Goal: Task Accomplishment & Management: Manage account settings

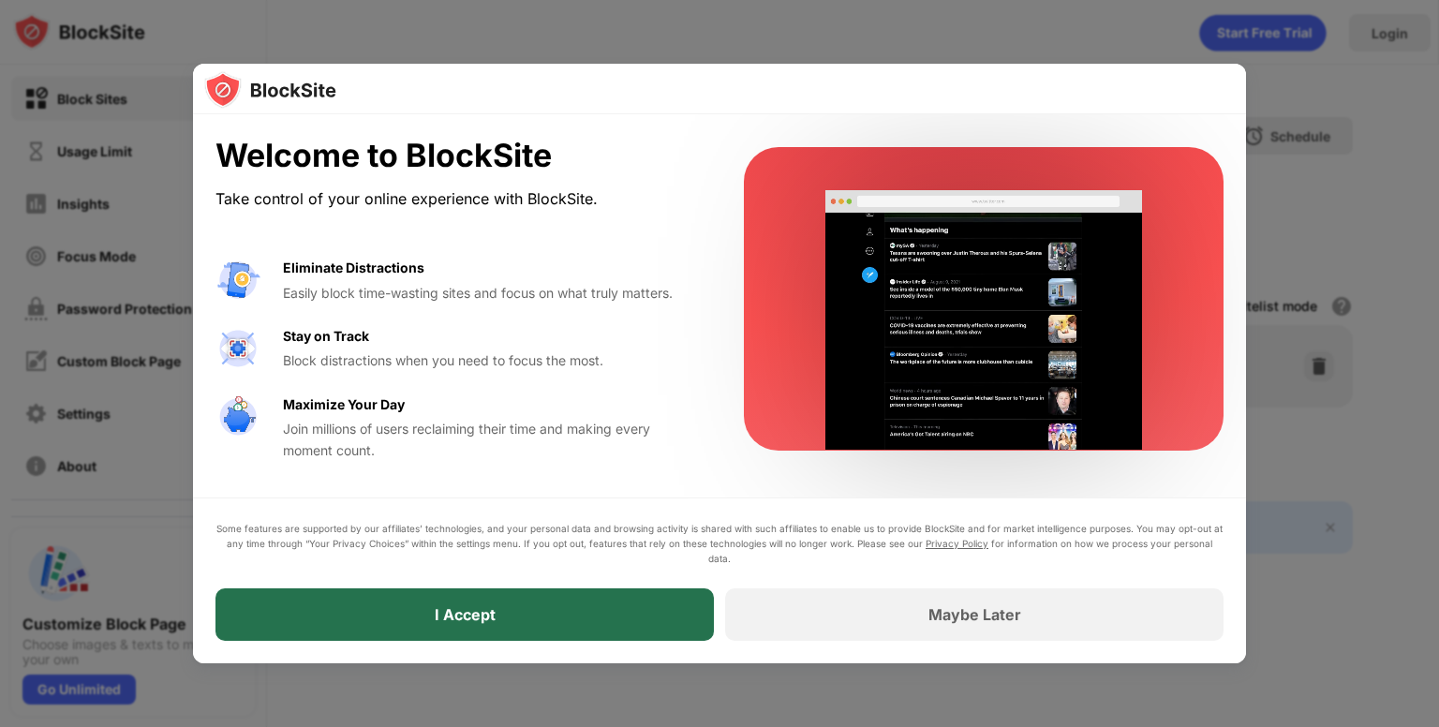
click at [577, 623] on div "I Accept" at bounding box center [464, 614] width 498 height 52
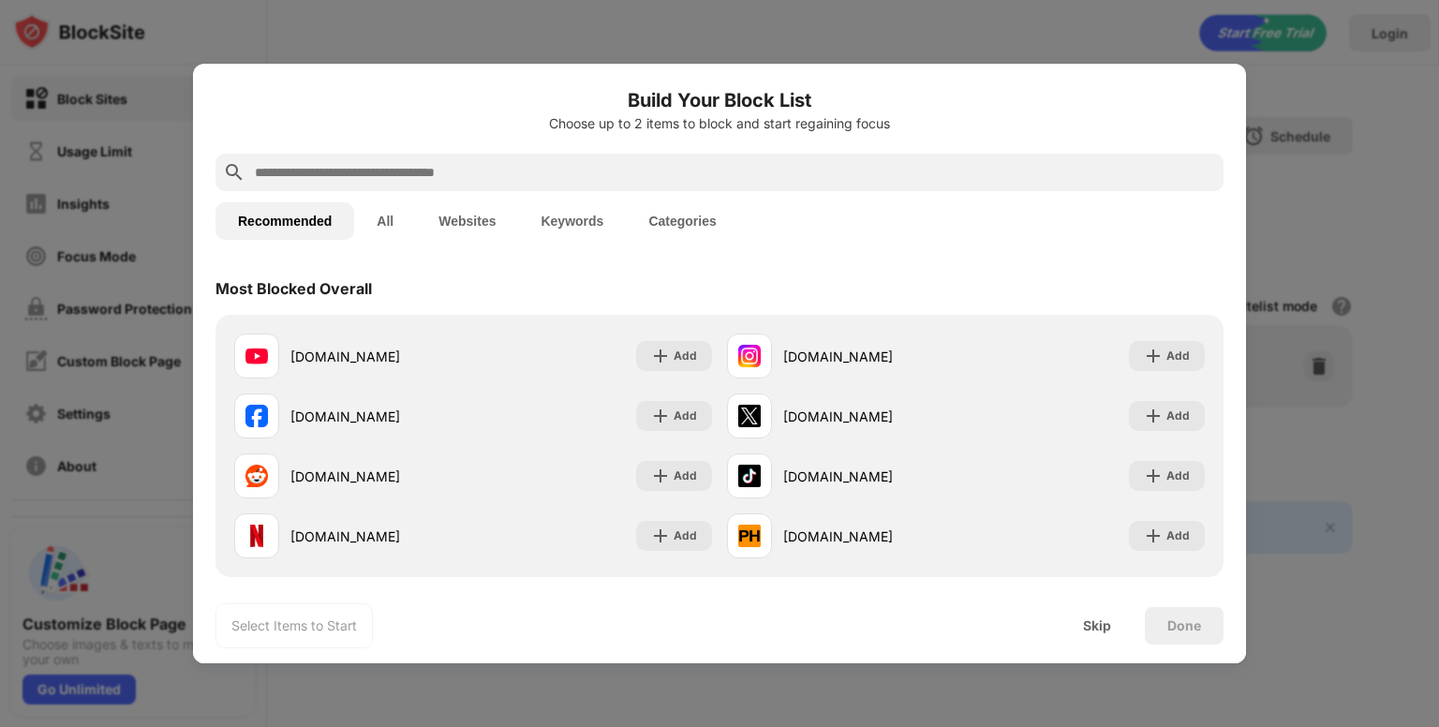
click at [412, 176] on input "text" at bounding box center [734, 172] width 963 height 22
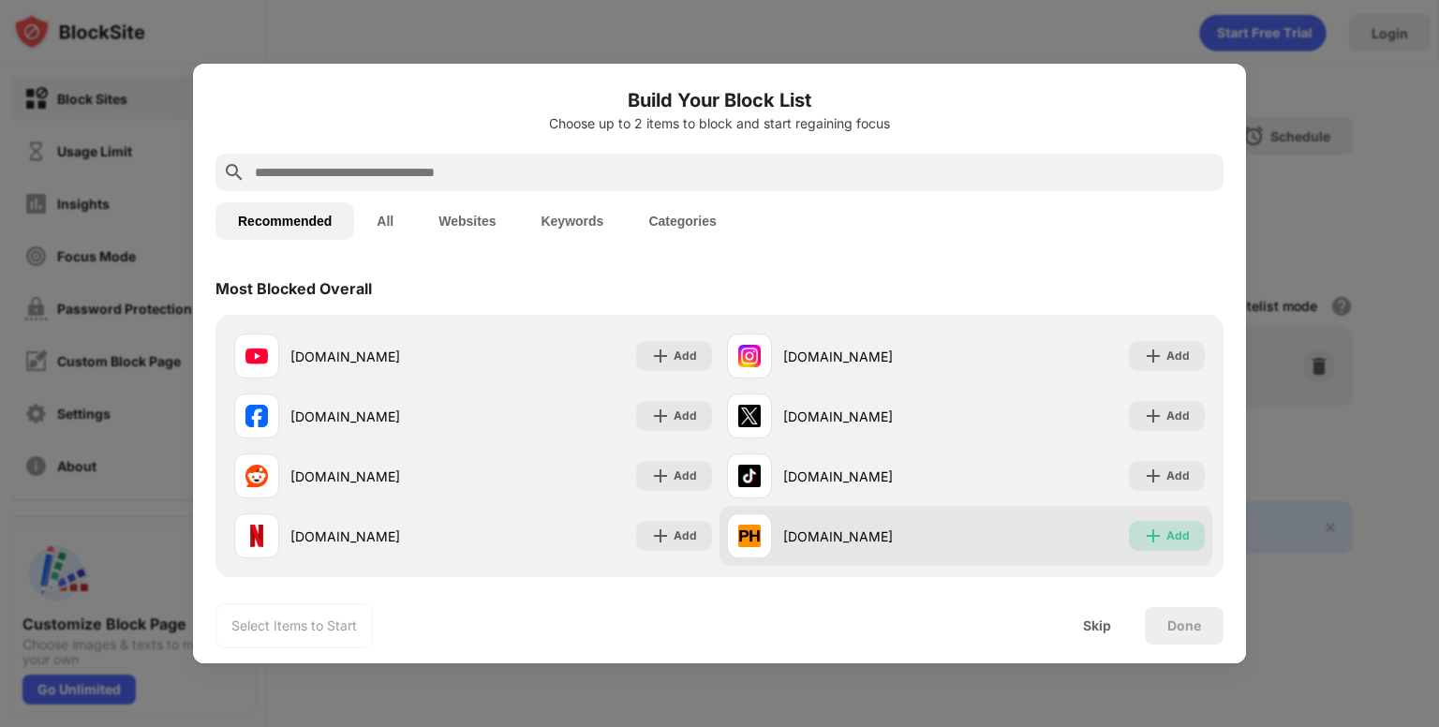
click at [1144, 531] on img at bounding box center [1153, 535] width 19 height 19
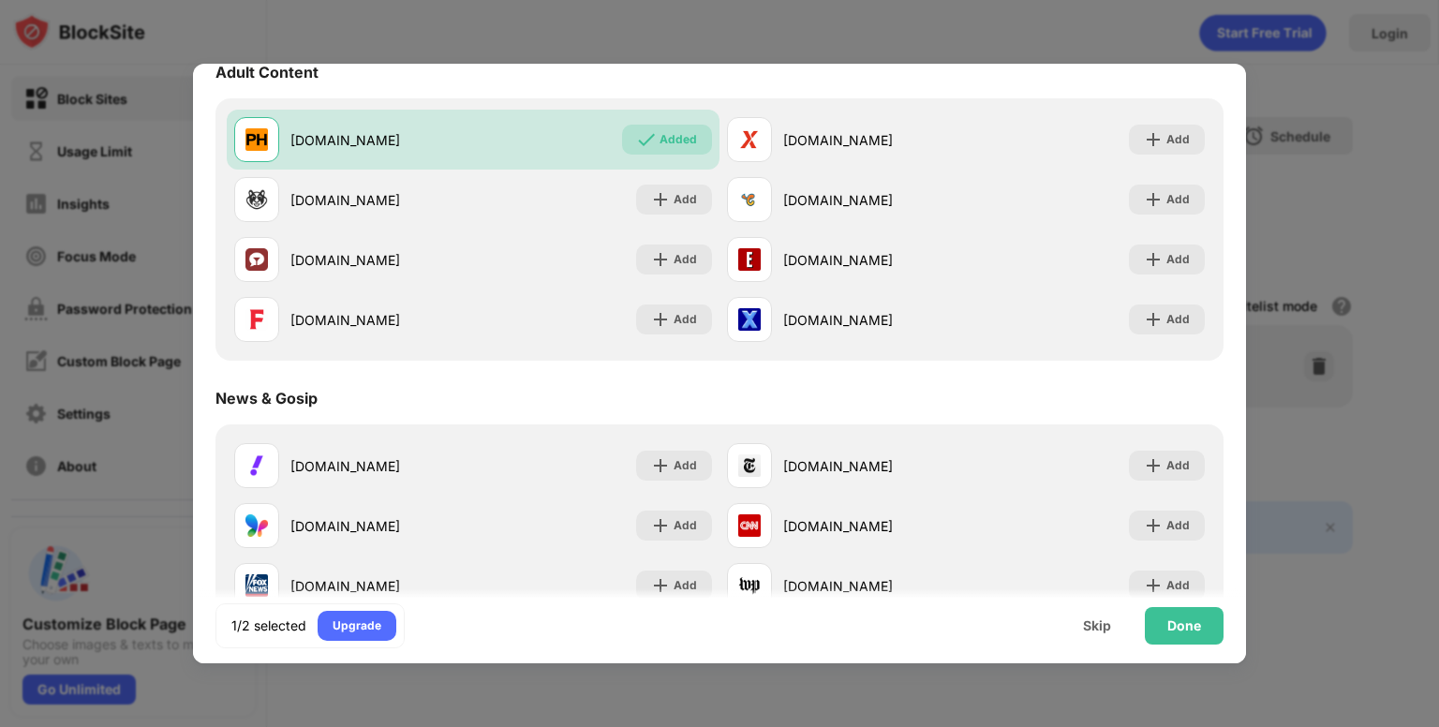
scroll to position [869, 0]
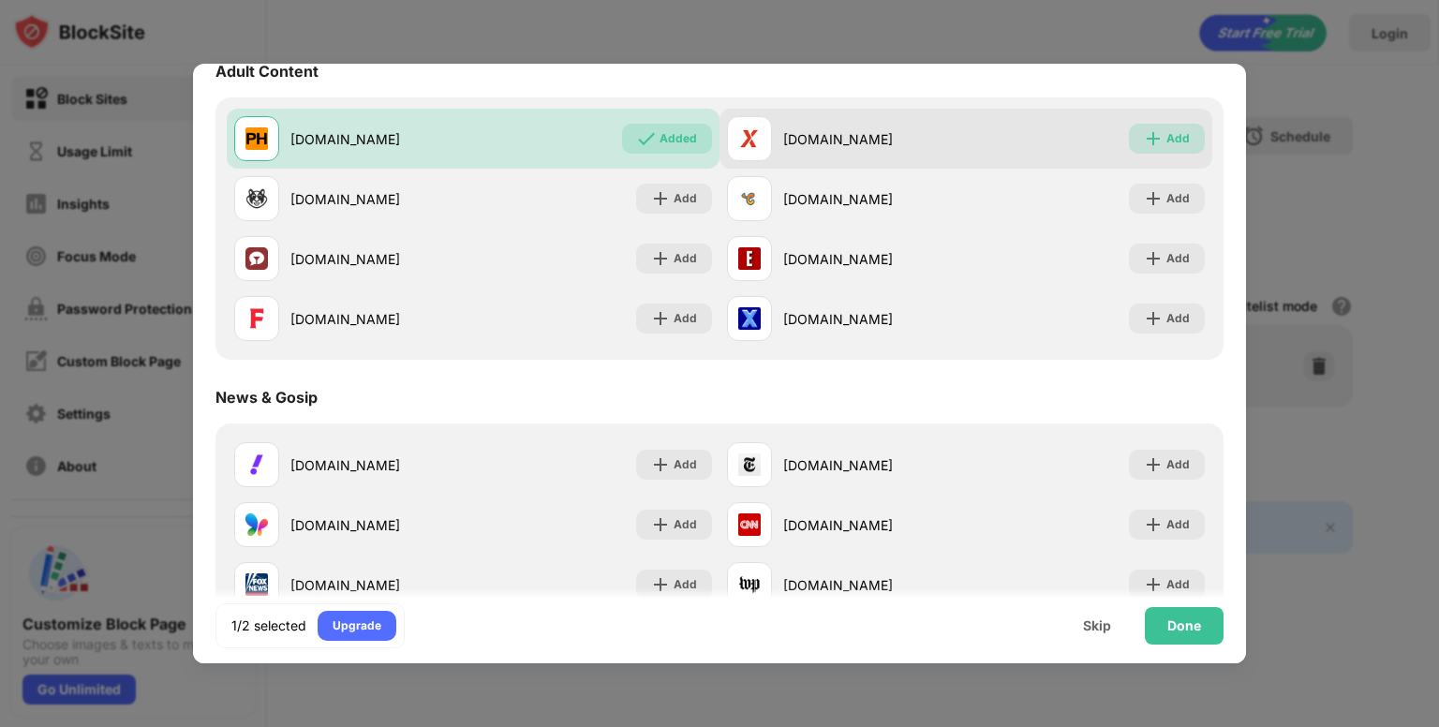
click at [1166, 132] on div "Add" at bounding box center [1177, 138] width 23 height 19
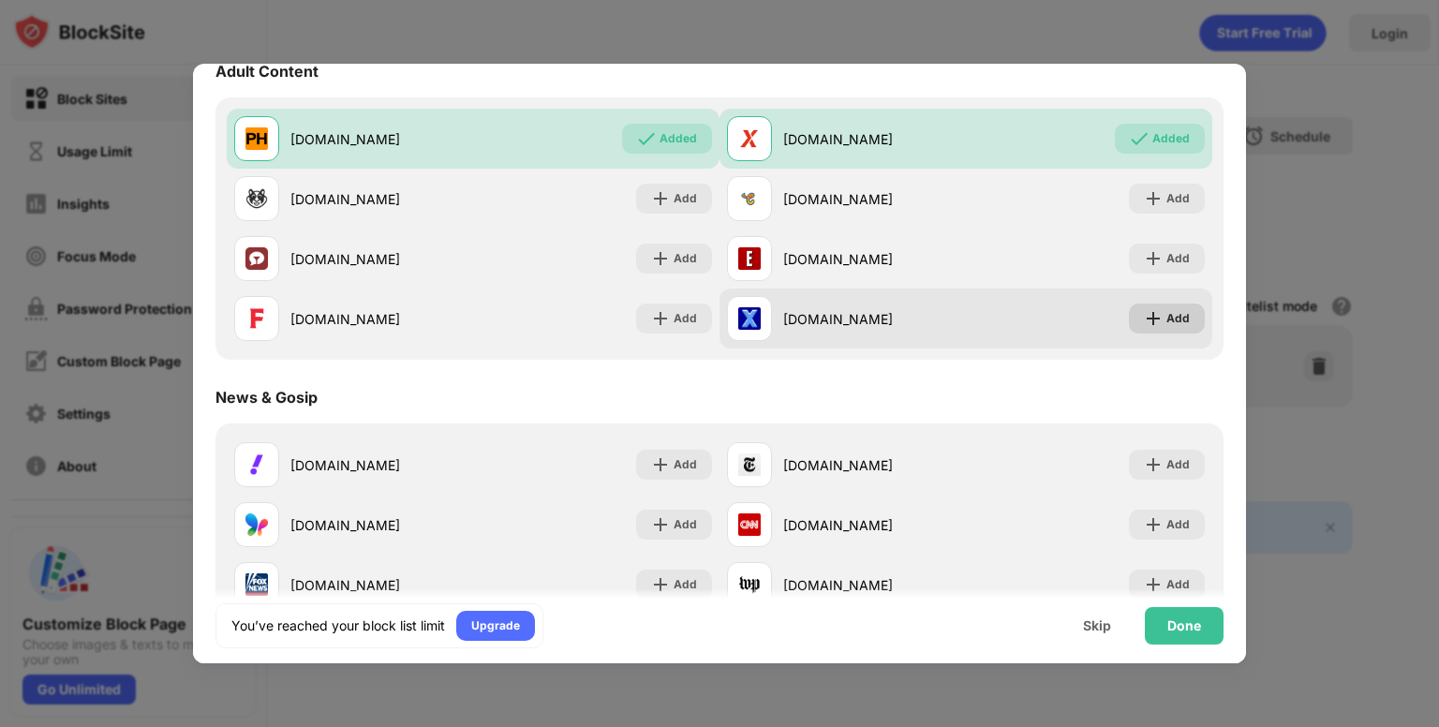
click at [1139, 303] on div "Add" at bounding box center [1167, 318] width 76 height 30
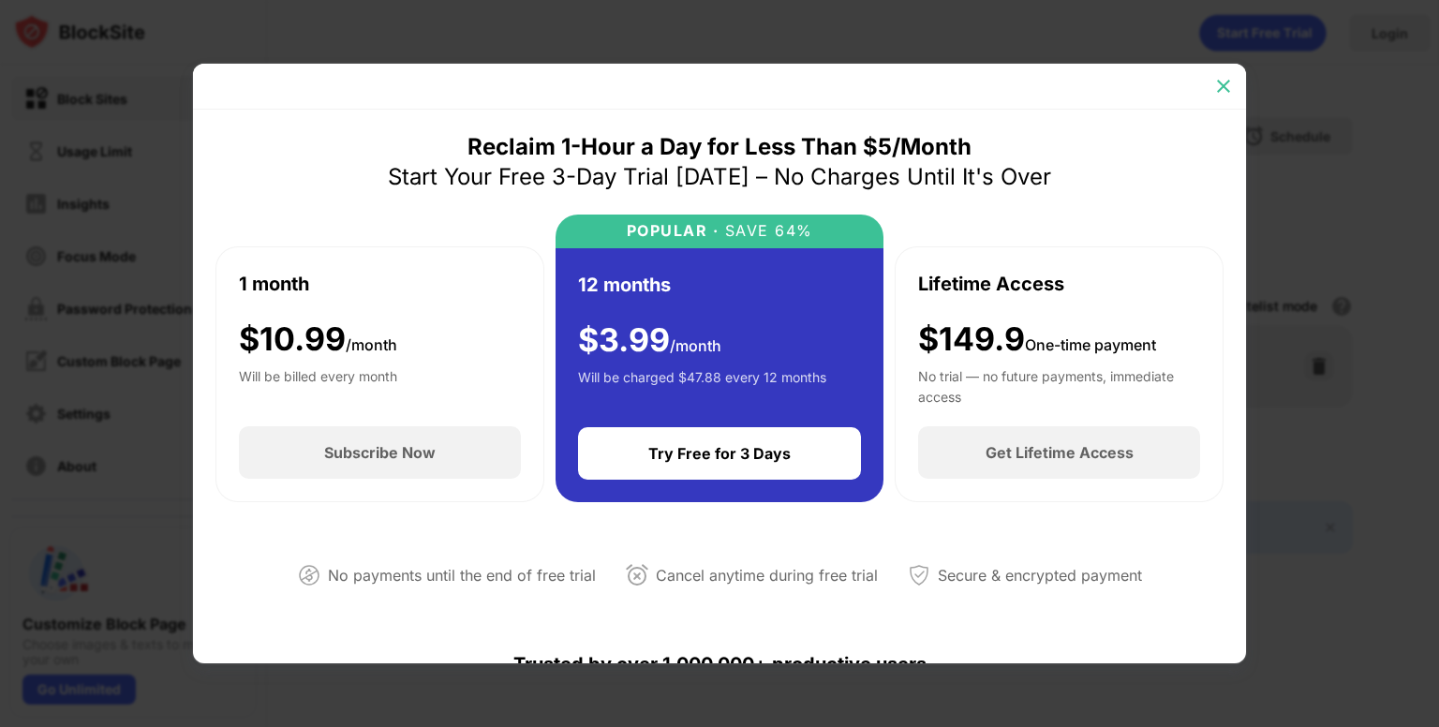
click at [1228, 76] on div at bounding box center [1223, 86] width 30 height 30
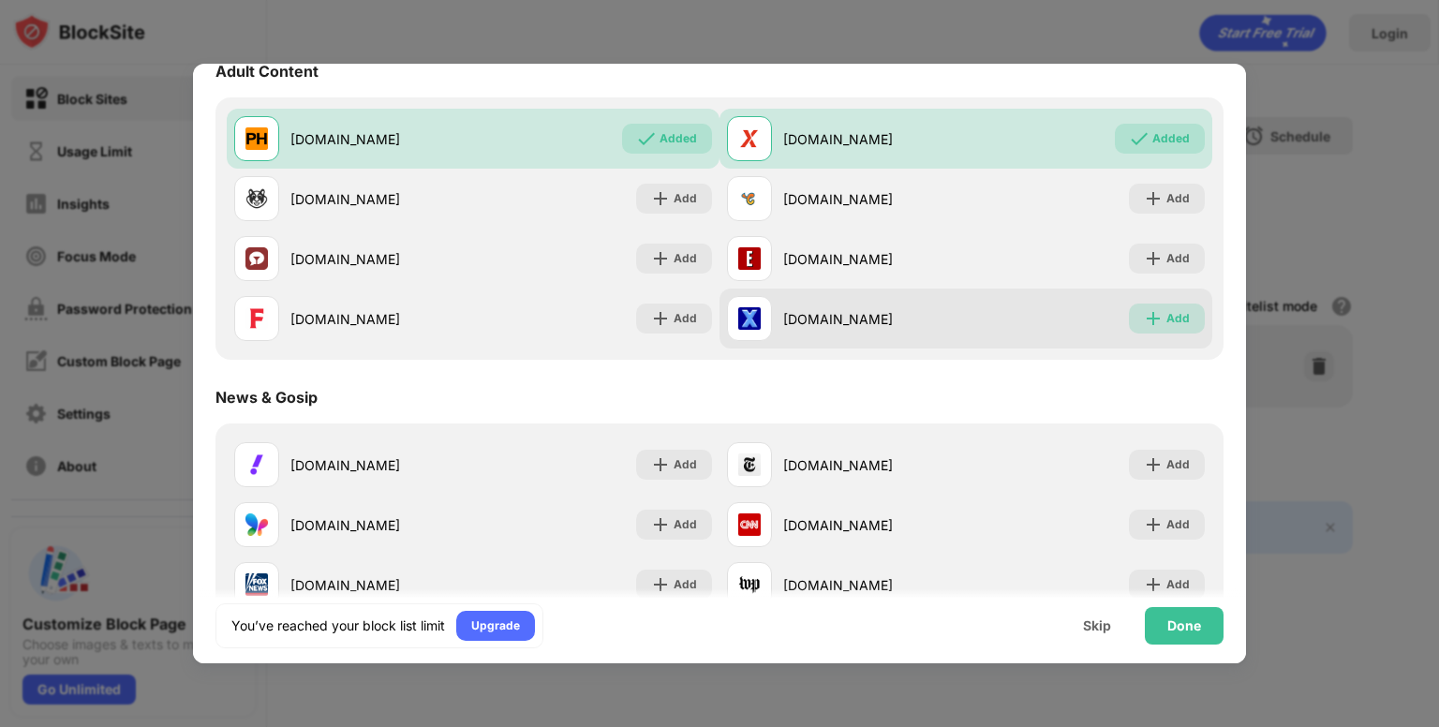
click at [1145, 317] on img at bounding box center [1153, 318] width 19 height 19
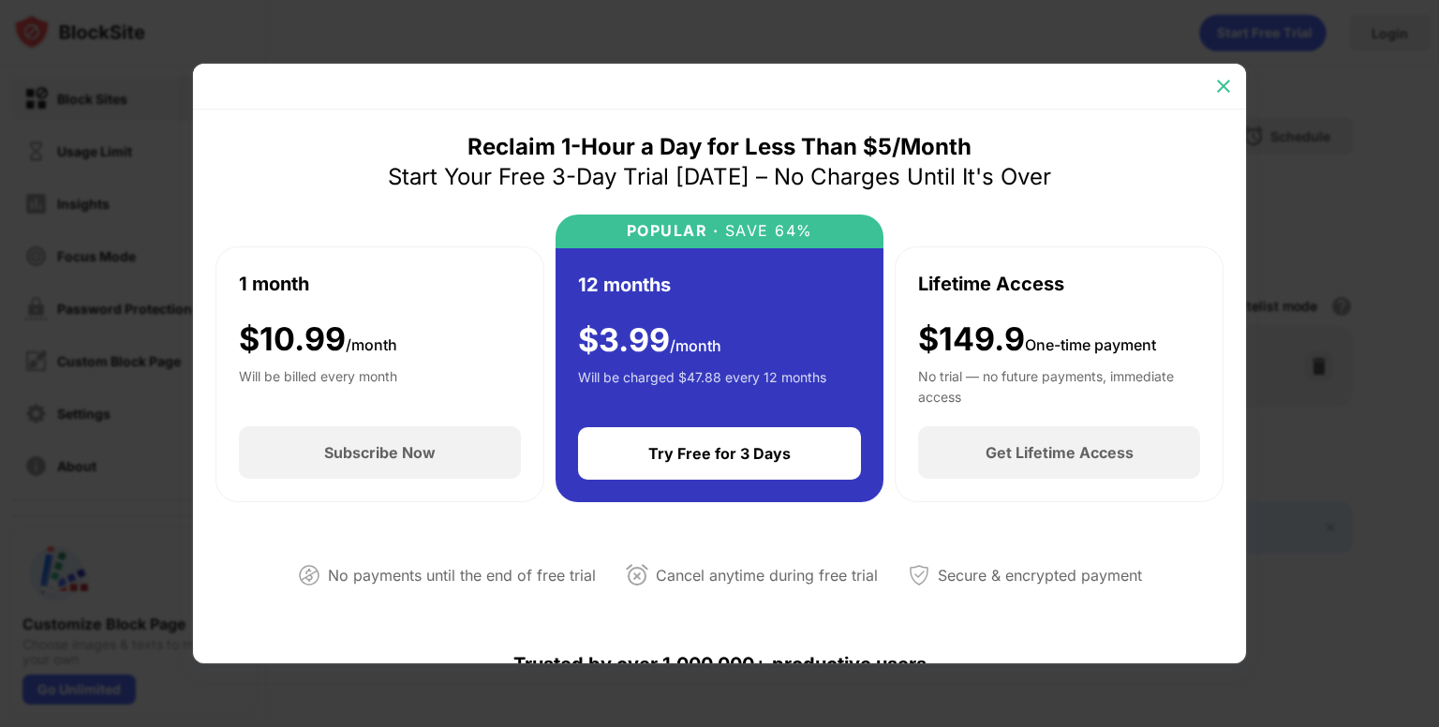
click at [1221, 91] on img at bounding box center [1223, 86] width 19 height 19
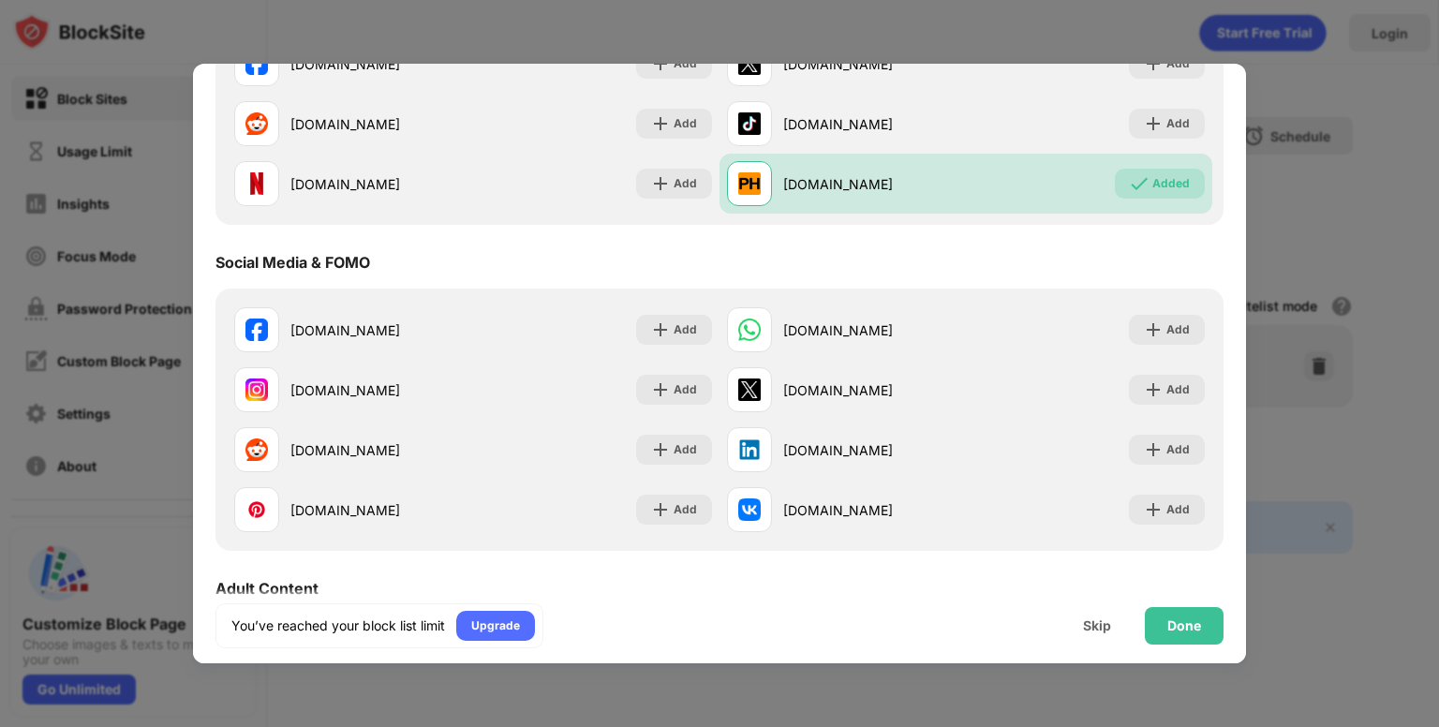
scroll to position [363, 0]
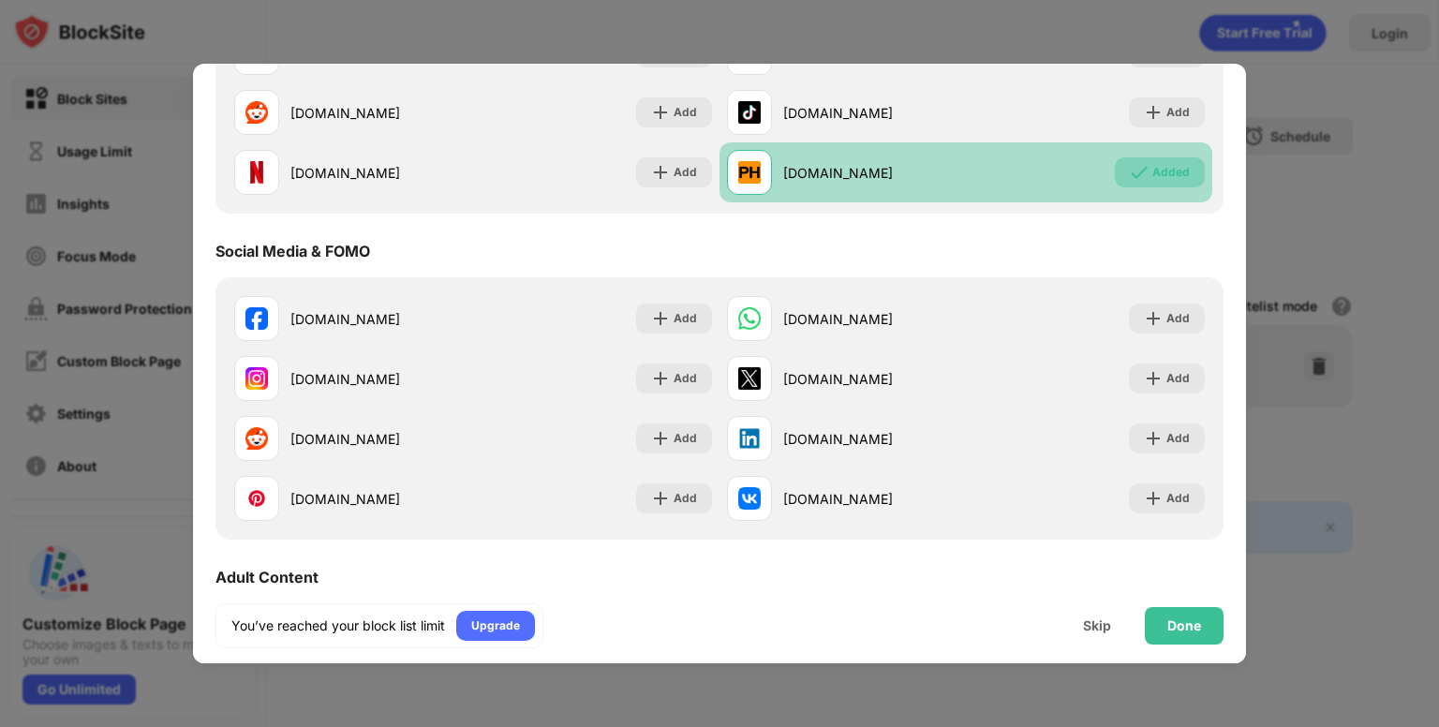
click at [1130, 169] on img at bounding box center [1139, 172] width 19 height 19
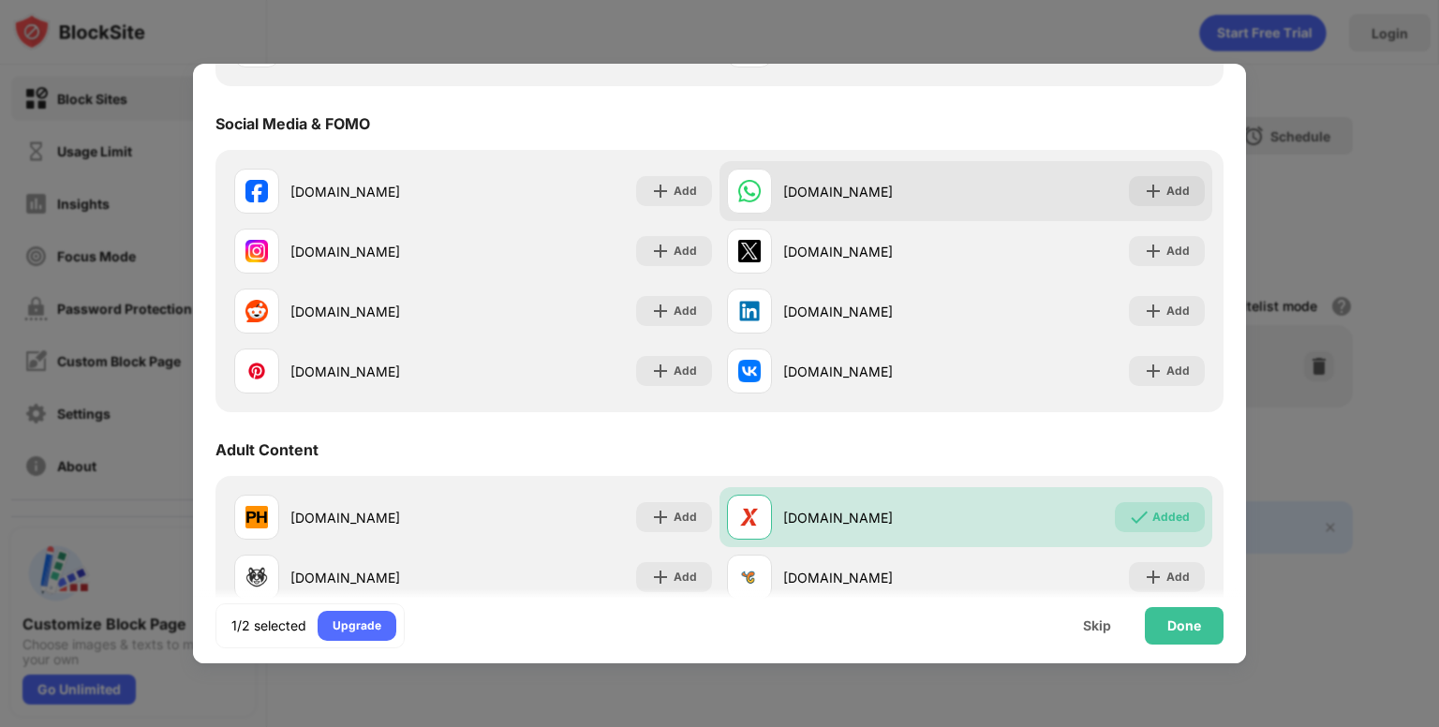
scroll to position [493, 0]
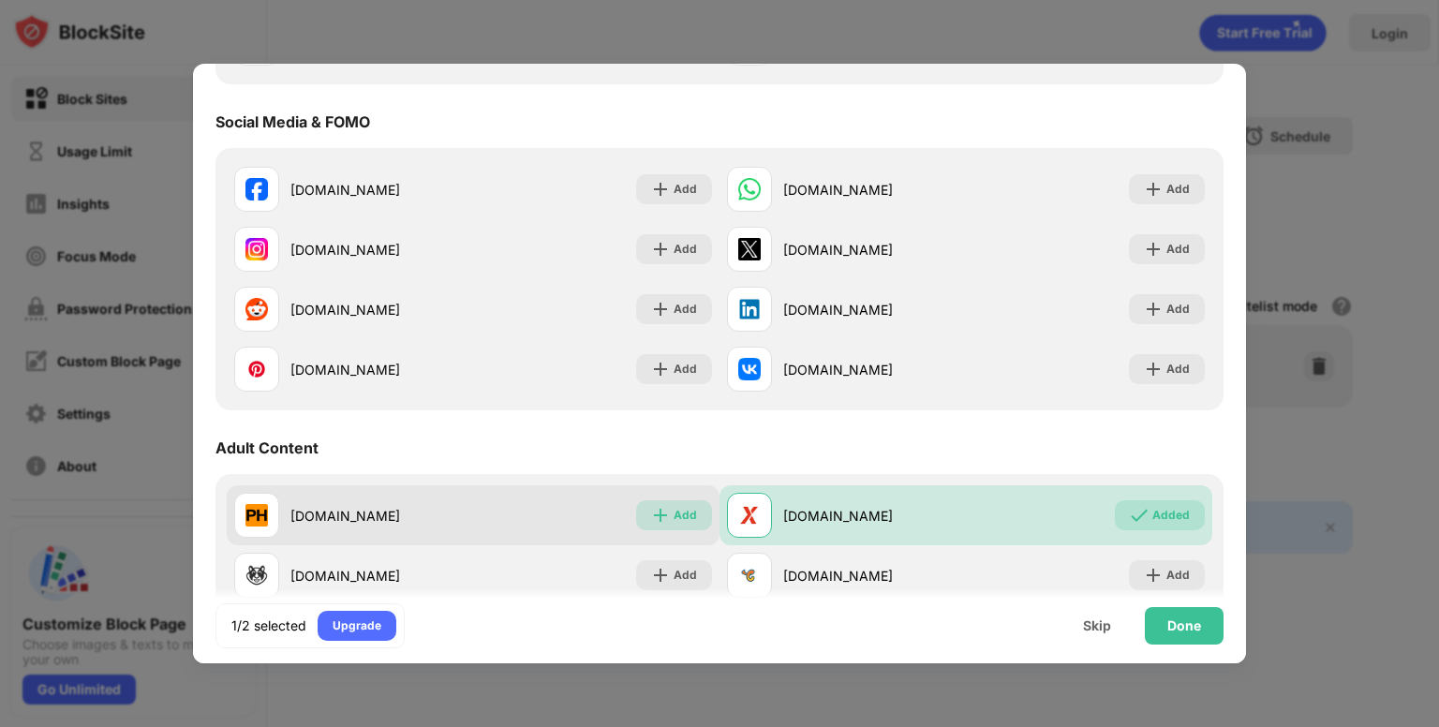
click at [659, 522] on img at bounding box center [660, 515] width 19 height 19
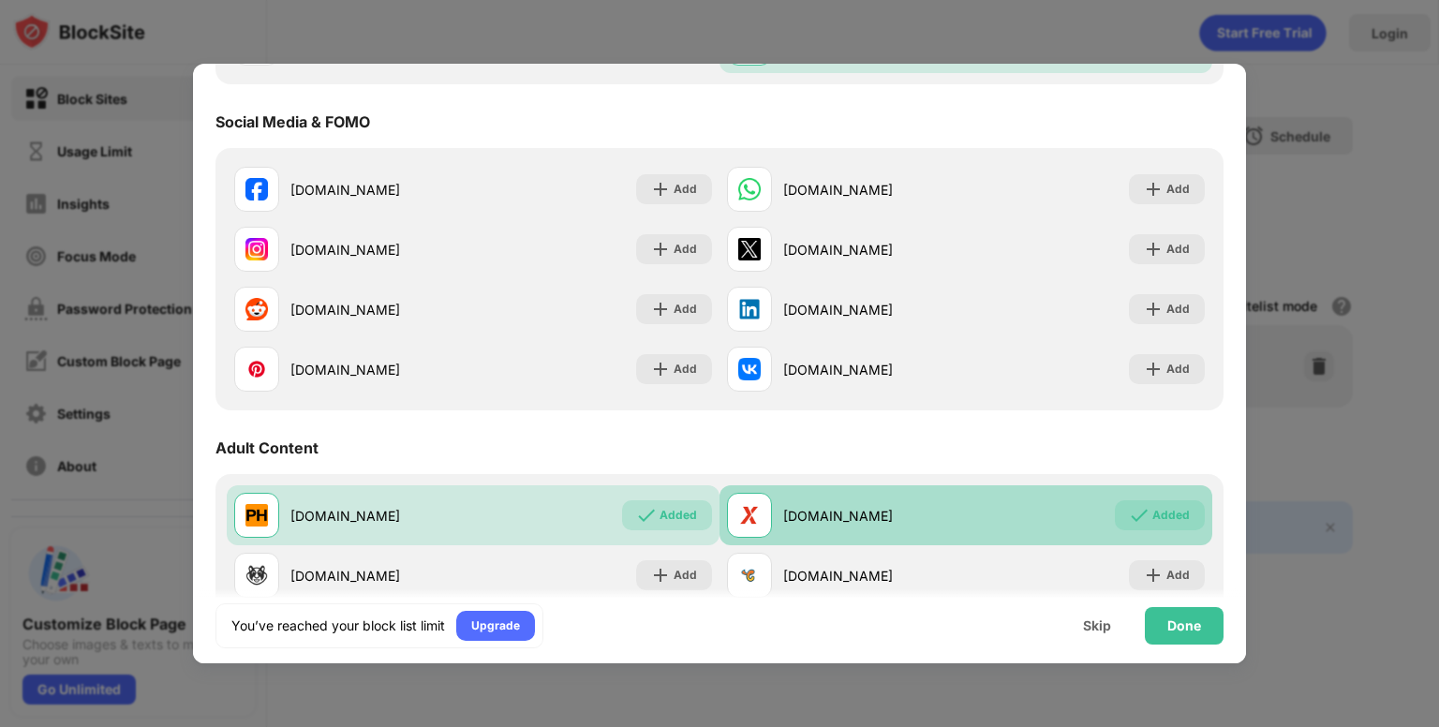
click at [1152, 516] on div "Added" at bounding box center [1170, 515] width 37 height 19
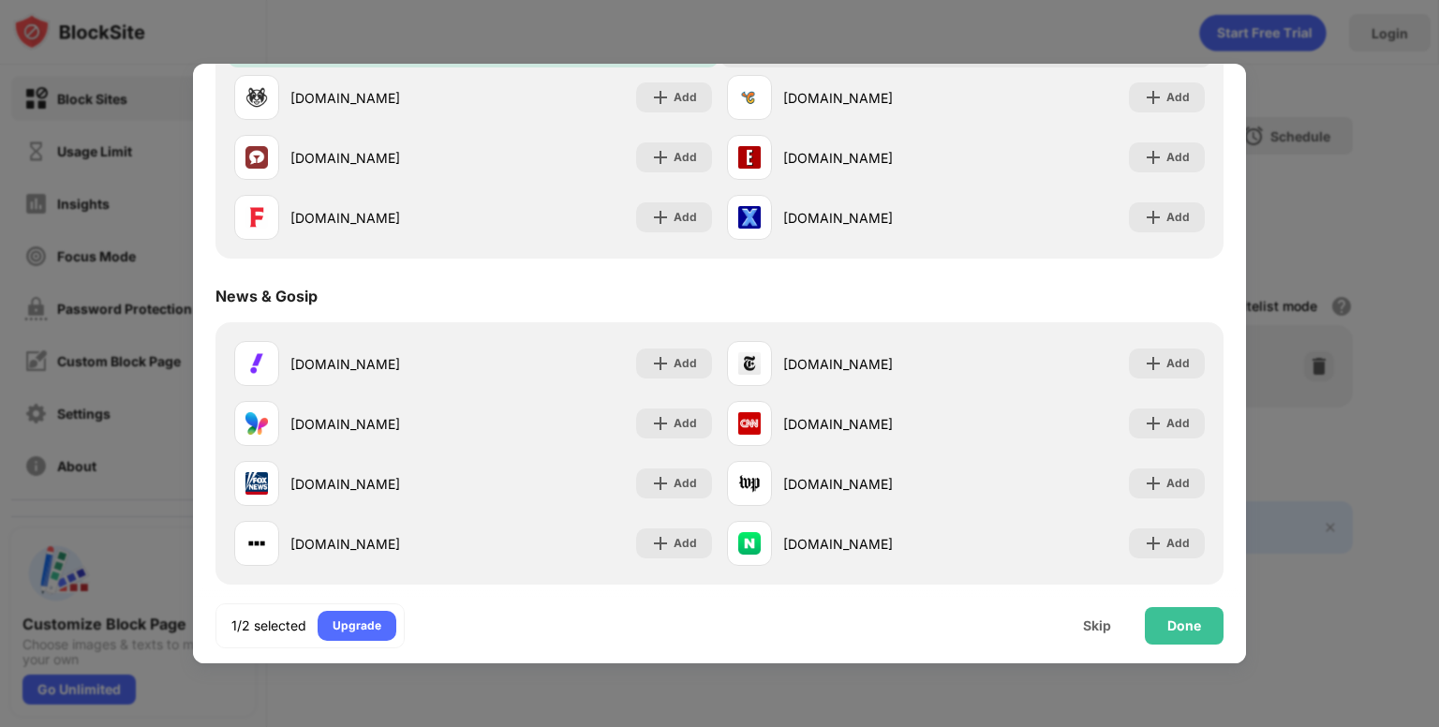
scroll to position [0, 0]
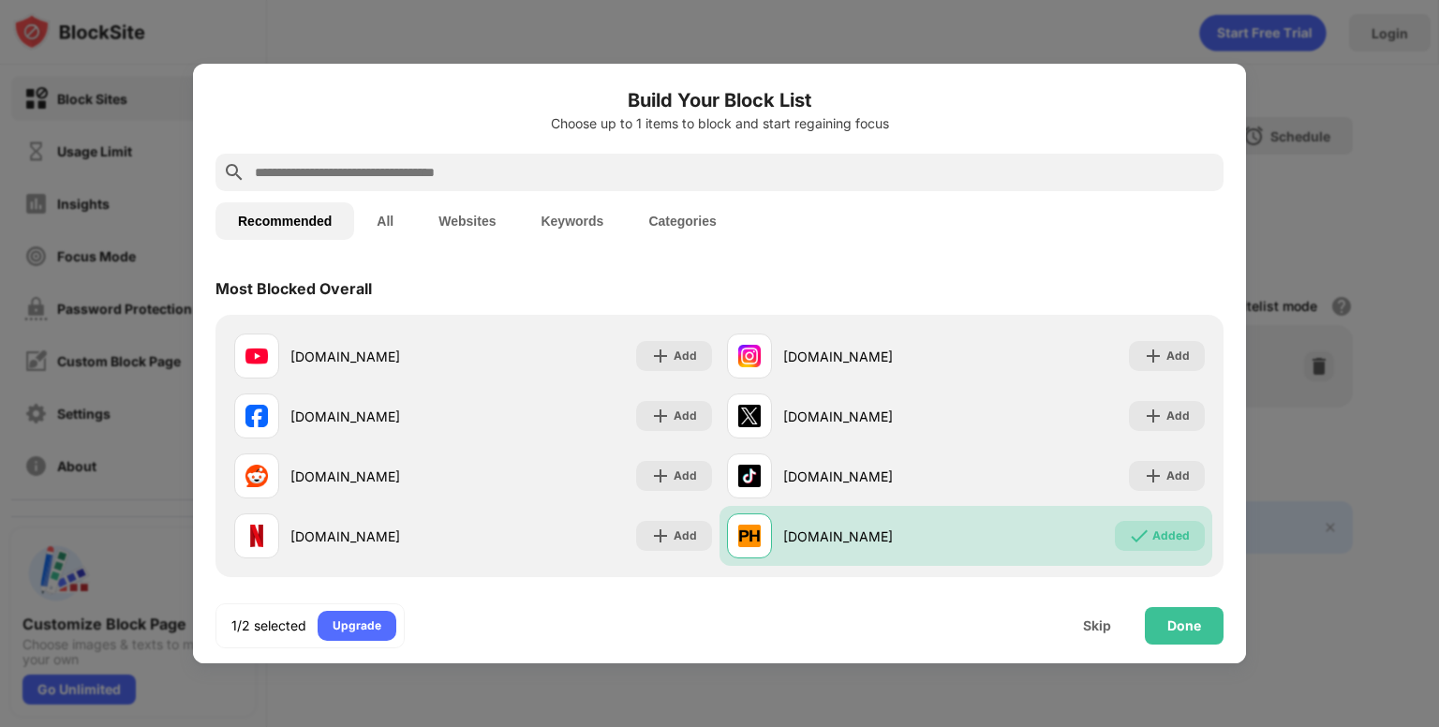
click at [329, 173] on input "text" at bounding box center [734, 172] width 963 height 22
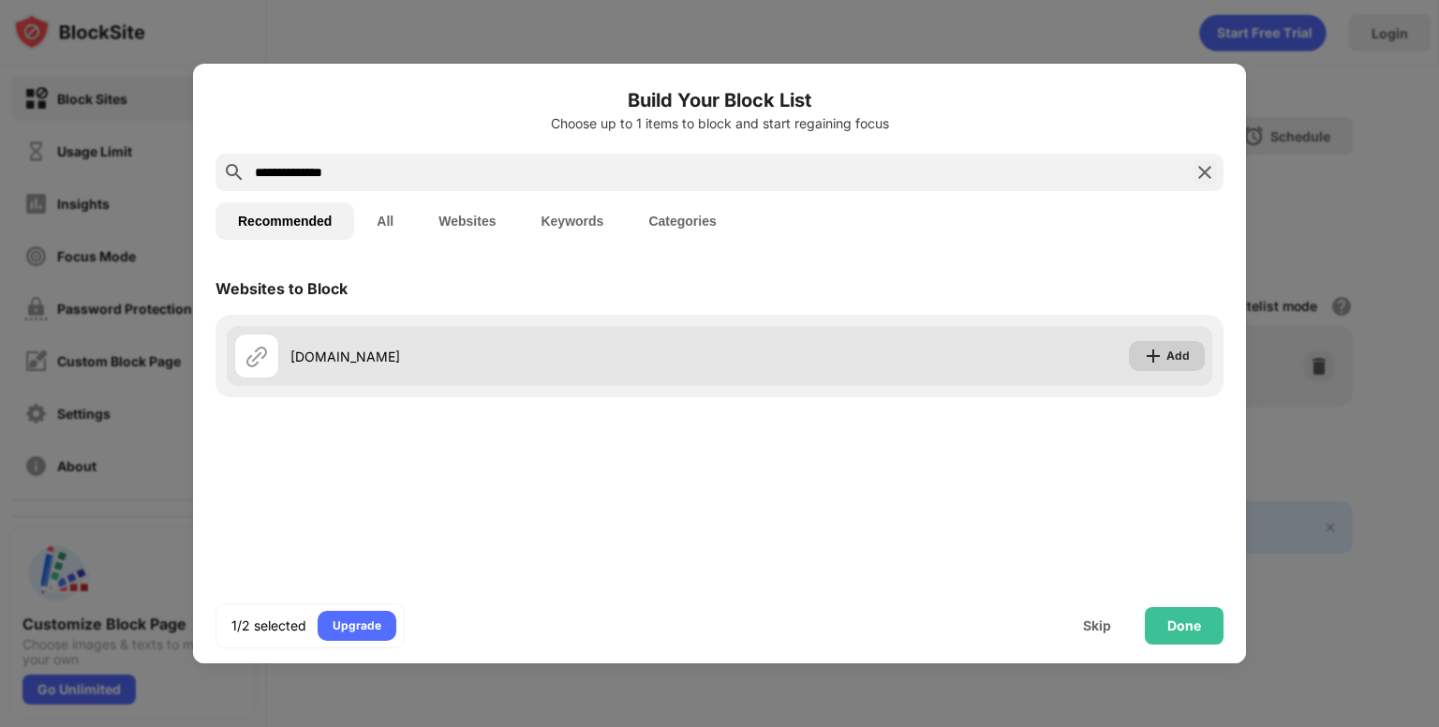
type input "**********"
click at [1165, 360] on div "Add" at bounding box center [1167, 356] width 76 height 30
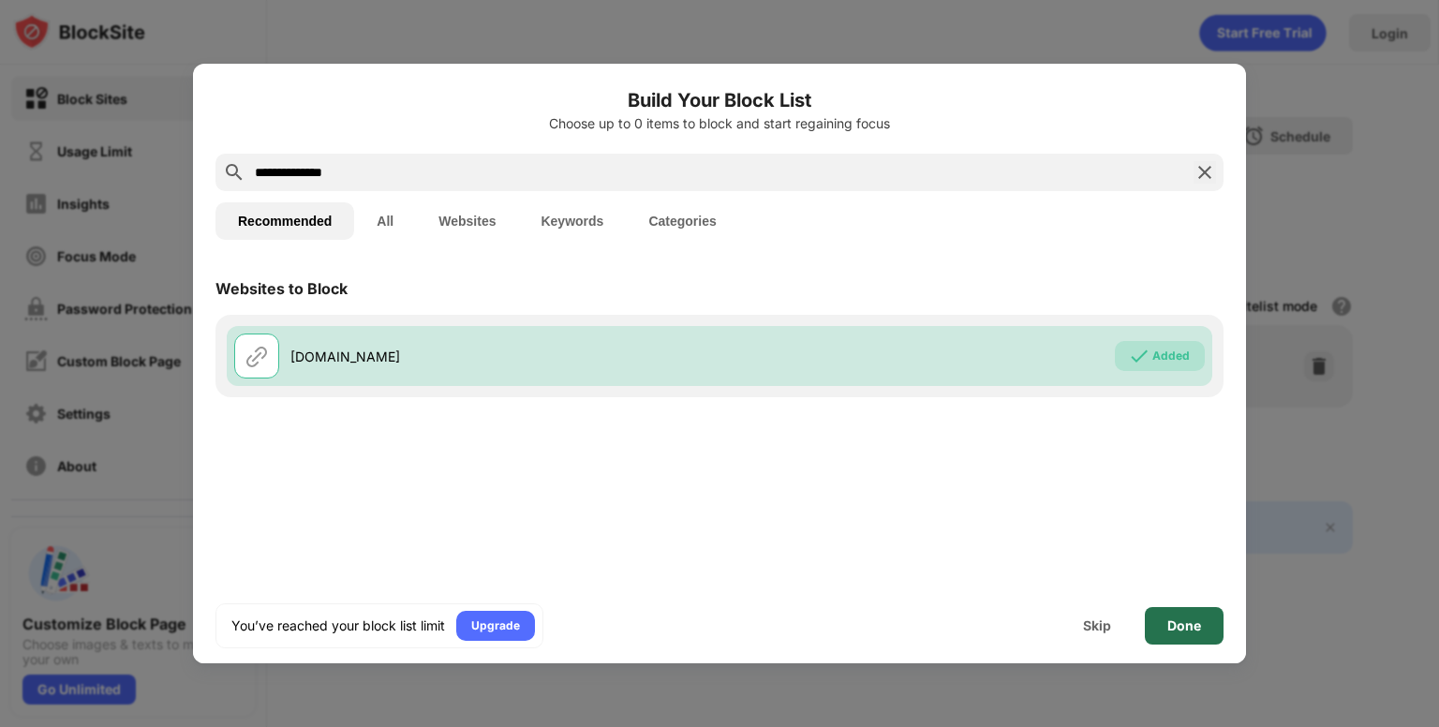
click at [1182, 619] on div "Done" at bounding box center [1184, 625] width 34 height 15
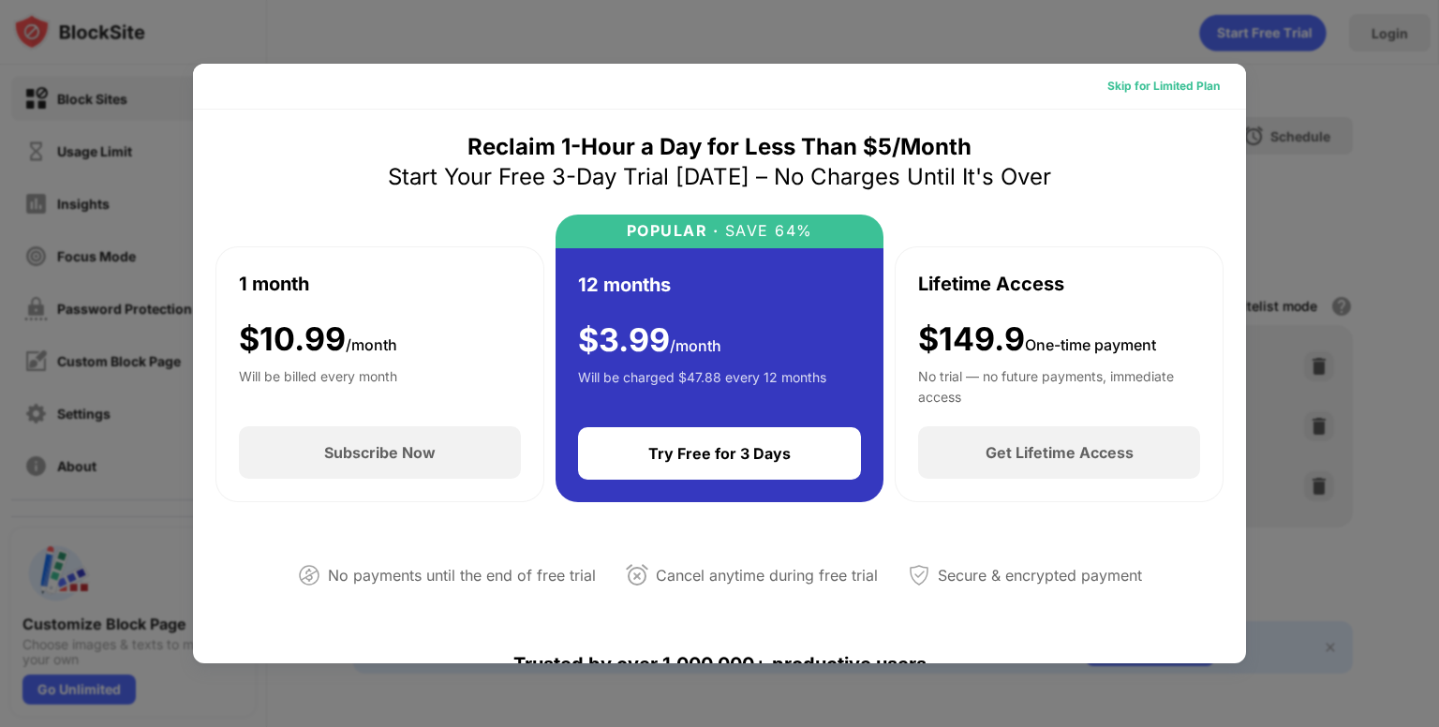
click at [1154, 87] on div "Skip for Limited Plan" at bounding box center [1163, 86] width 112 height 19
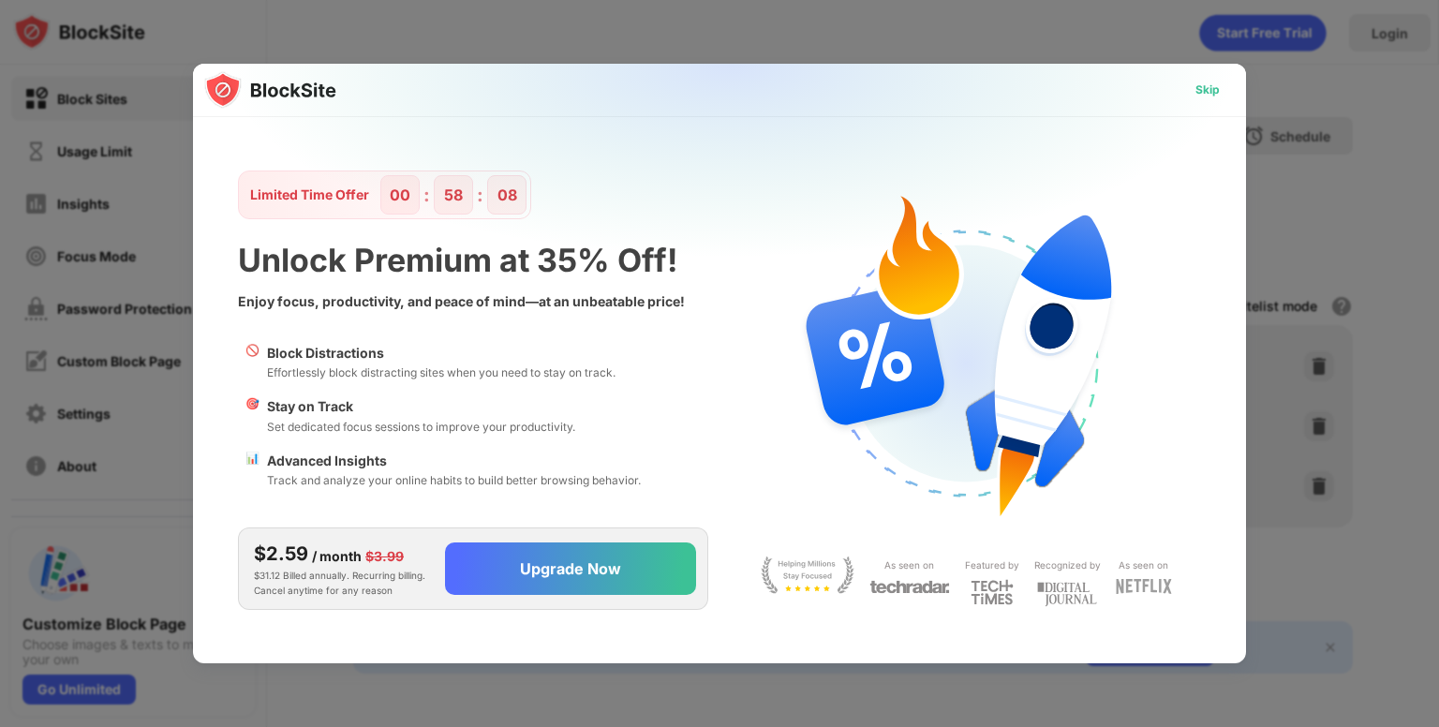
click at [1203, 87] on div "Skip" at bounding box center [1207, 90] width 24 height 19
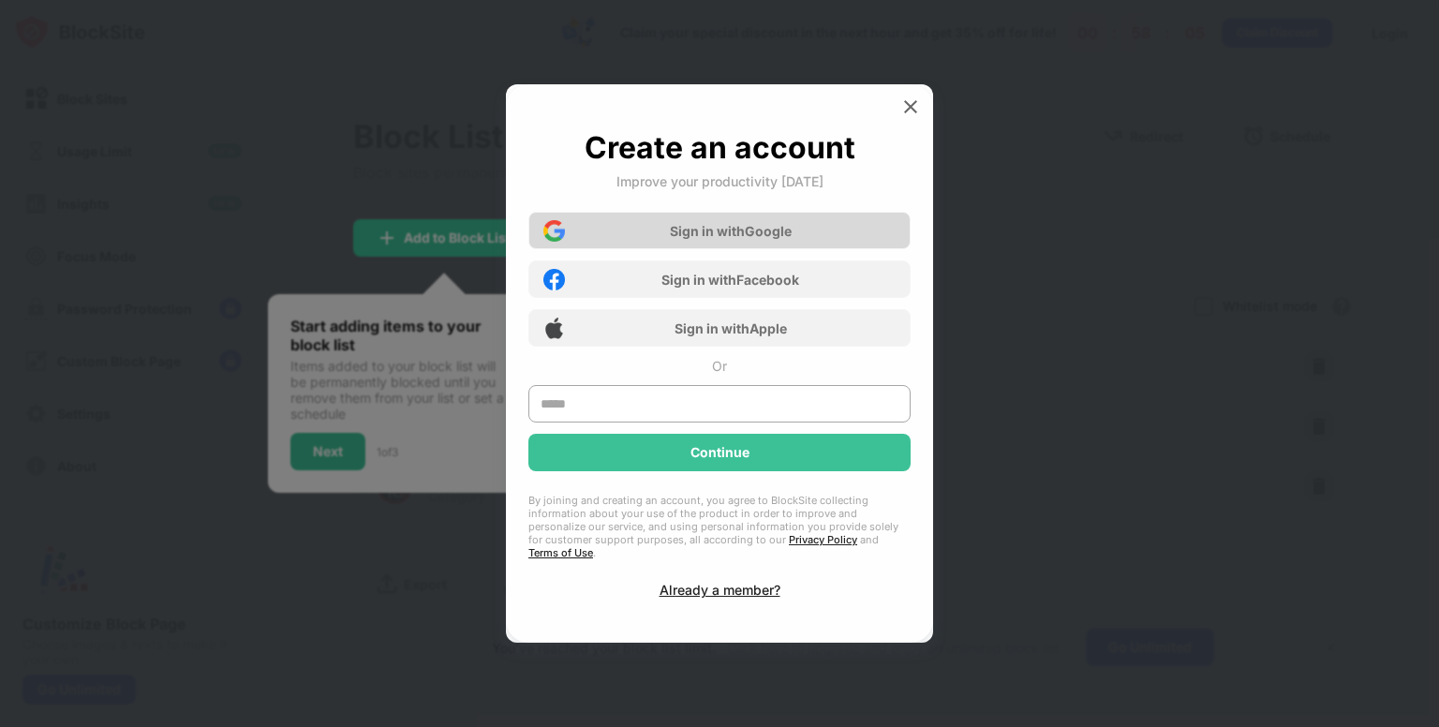
click at [738, 249] on div "Sign in with Google" at bounding box center [719, 230] width 382 height 37
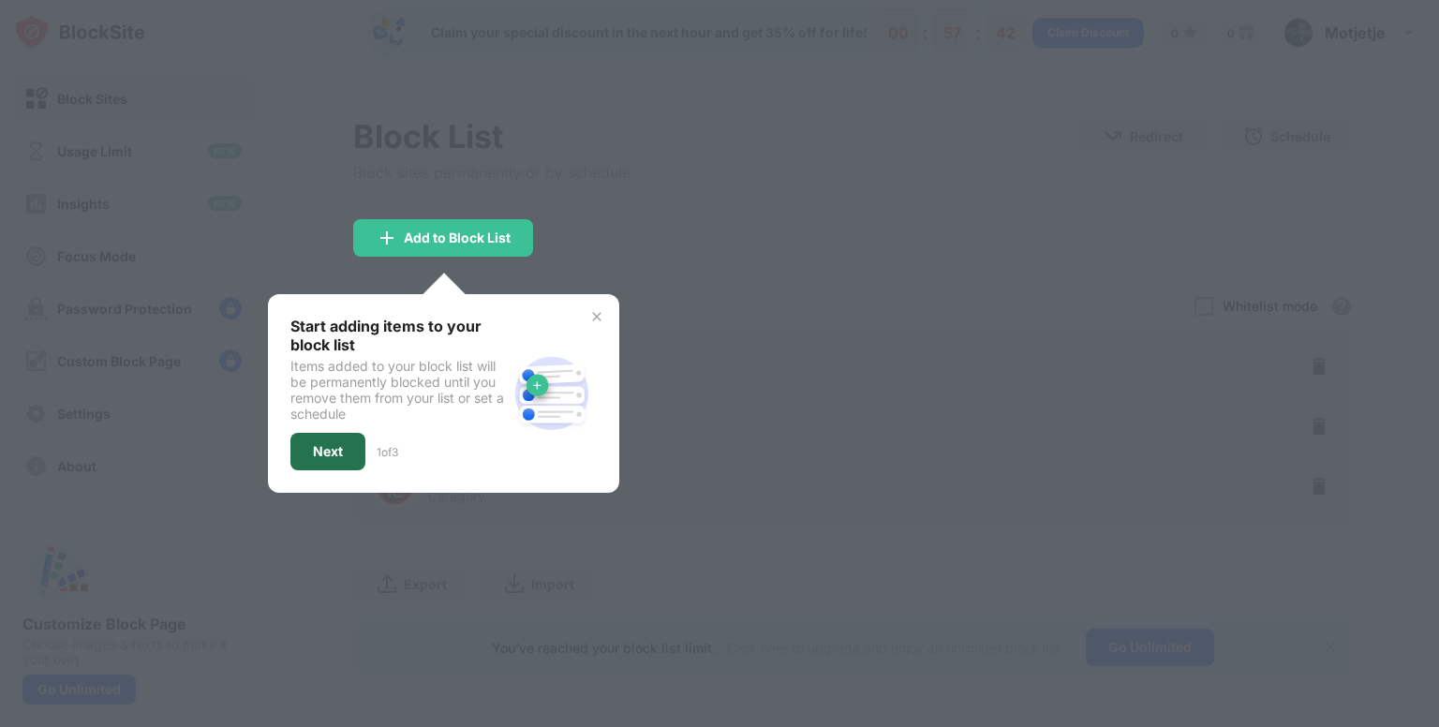
click at [347, 439] on div "Next" at bounding box center [327, 451] width 75 height 37
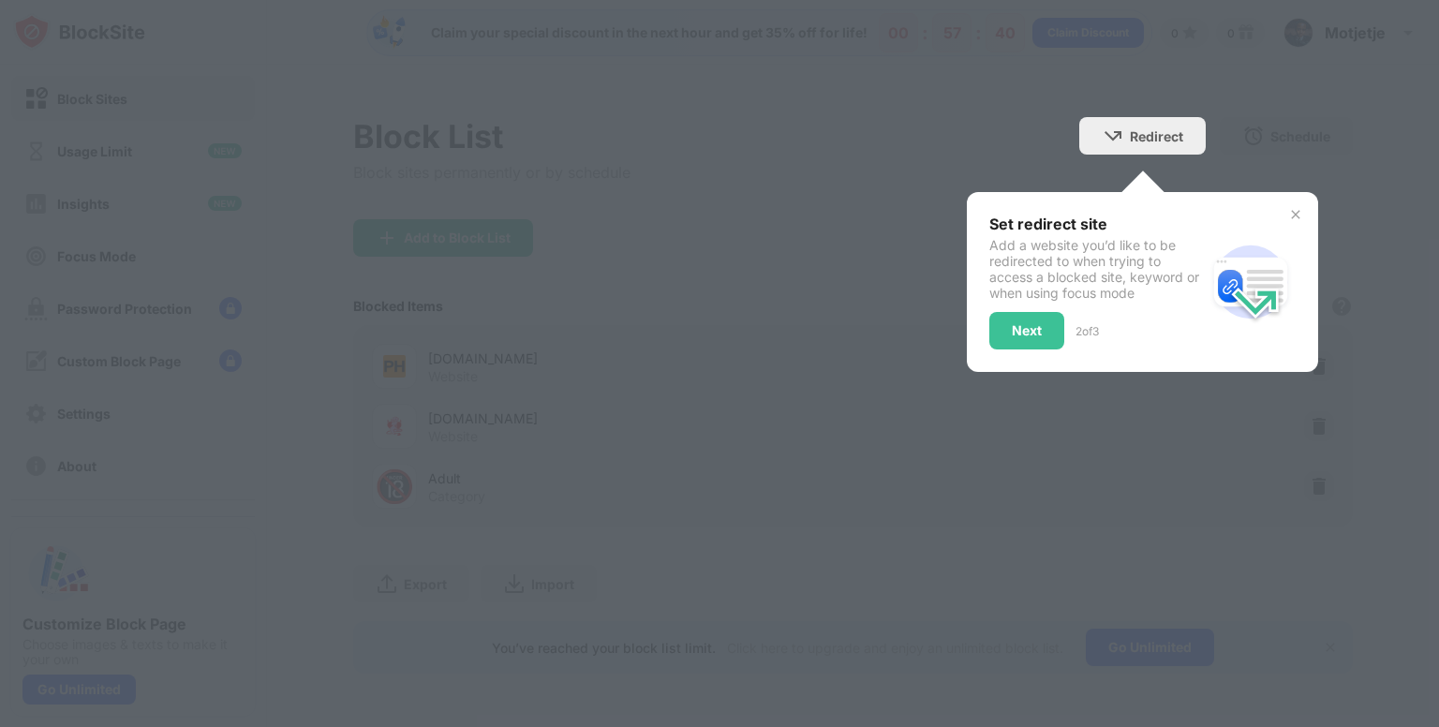
click at [757, 266] on div at bounding box center [719, 363] width 1439 height 727
click at [1059, 327] on div "Next" at bounding box center [1026, 330] width 75 height 37
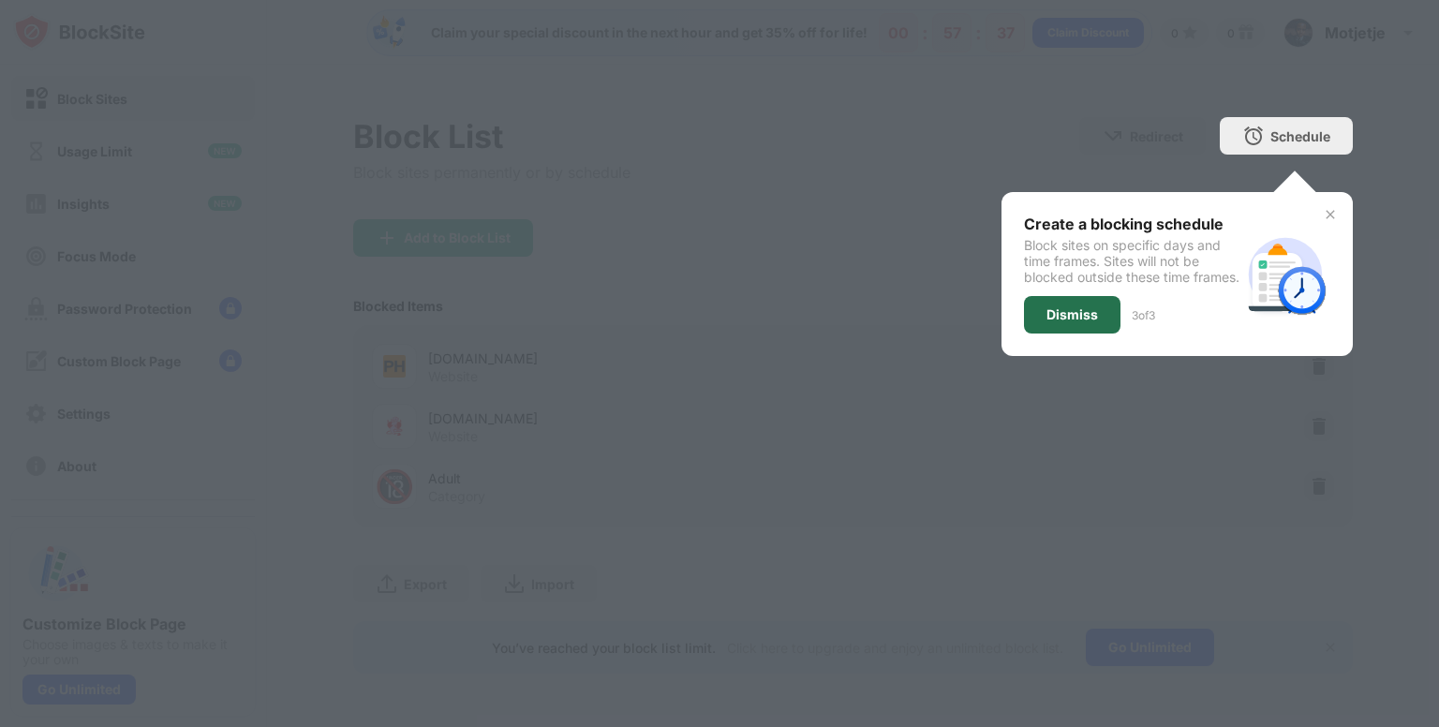
click at [1068, 322] on div "Dismiss" at bounding box center [1072, 314] width 52 height 15
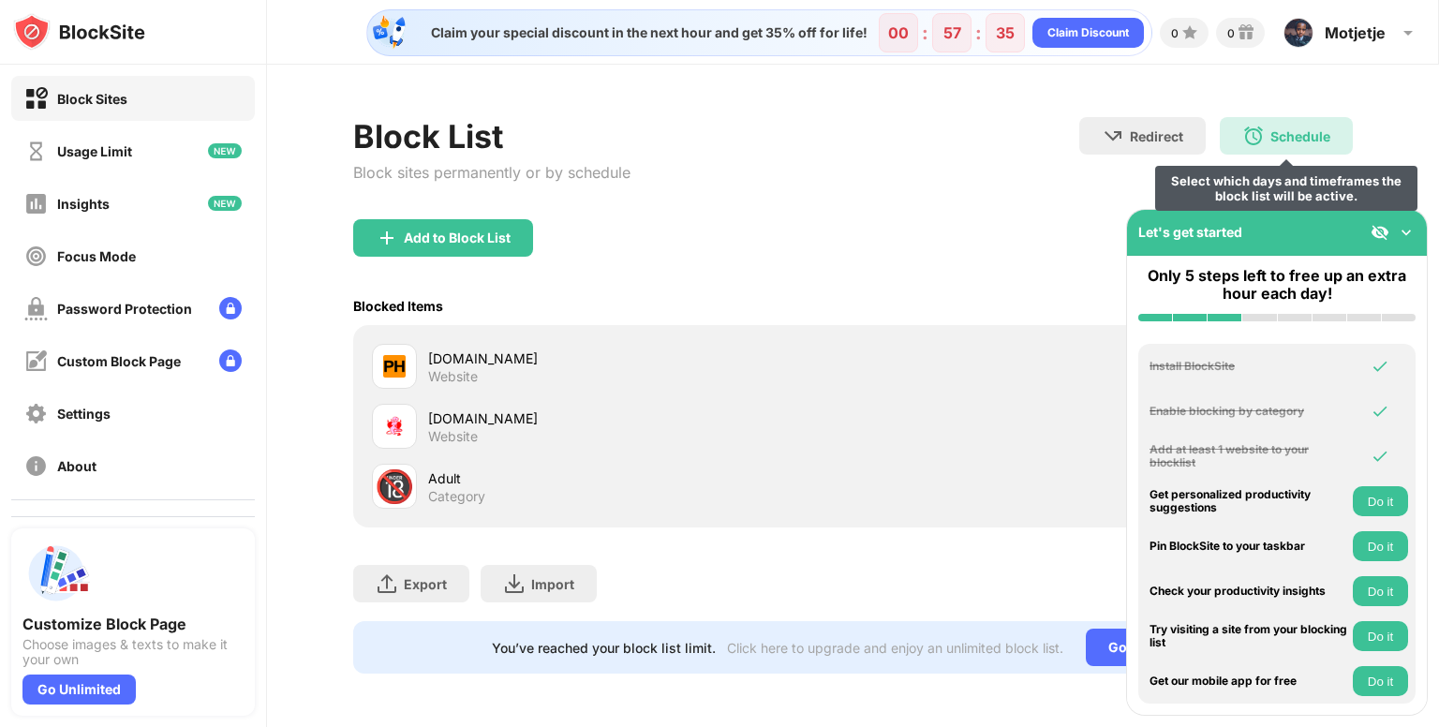
click at [1279, 144] on div "Schedule Select which days and timeframes the block list will be active." at bounding box center [1286, 135] width 133 height 37
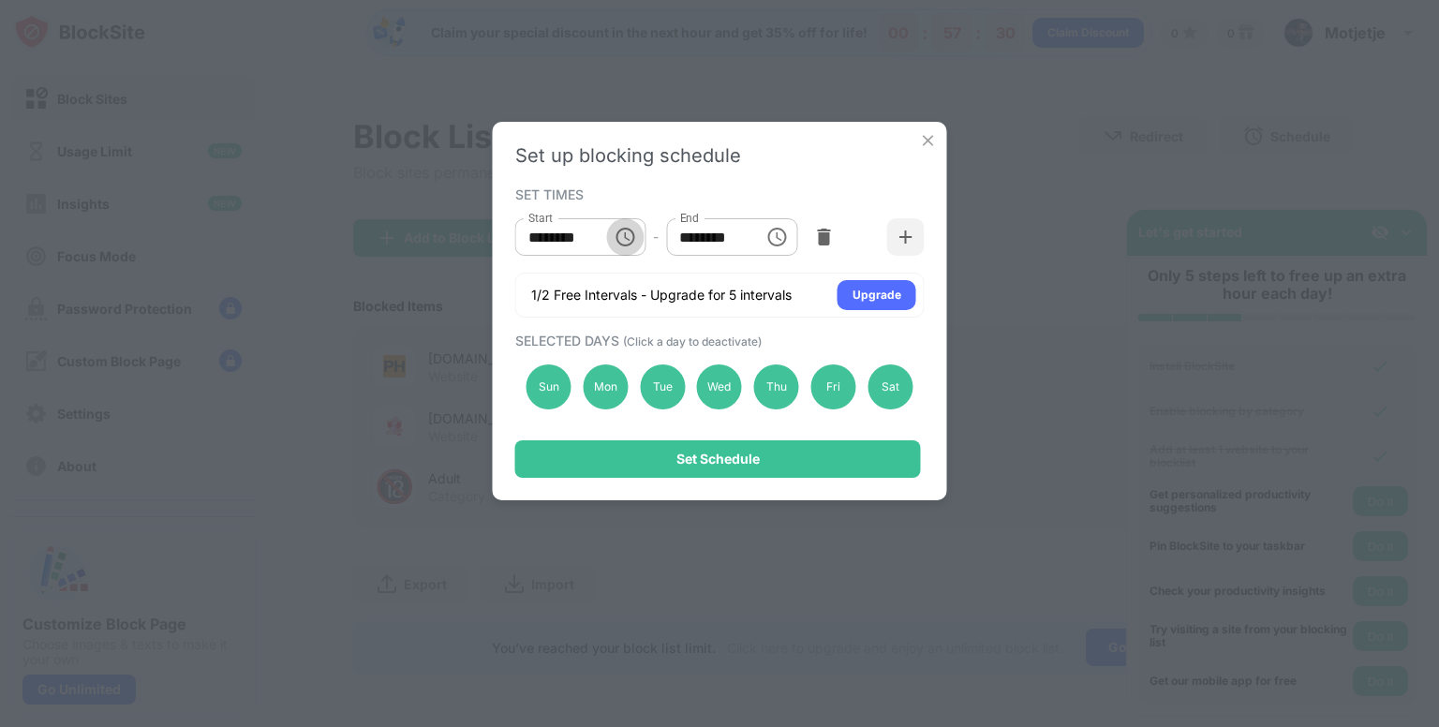
click at [620, 229] on icon "Choose time, selected time is 10:00 AM" at bounding box center [624, 237] width 19 height 19
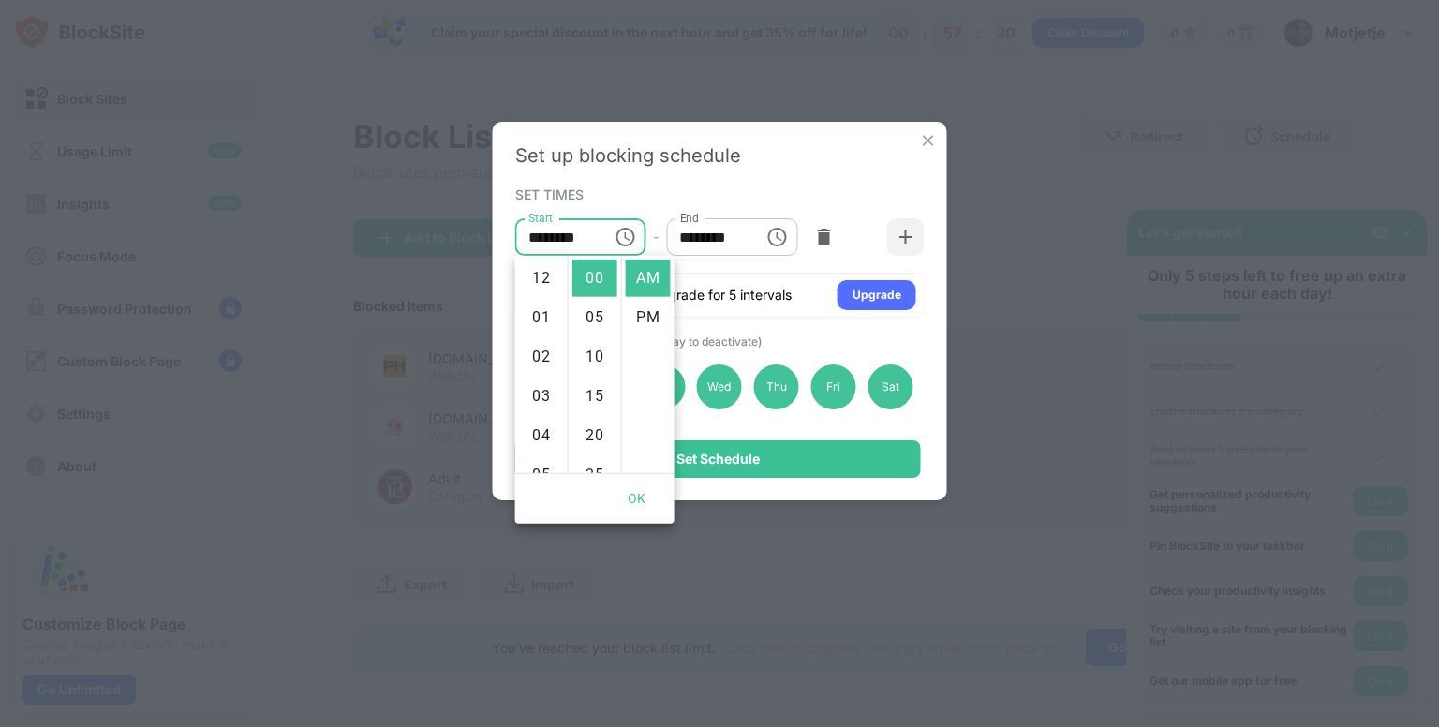
scroll to position [393, 0]
click at [644, 506] on button "OK" at bounding box center [637, 498] width 60 height 35
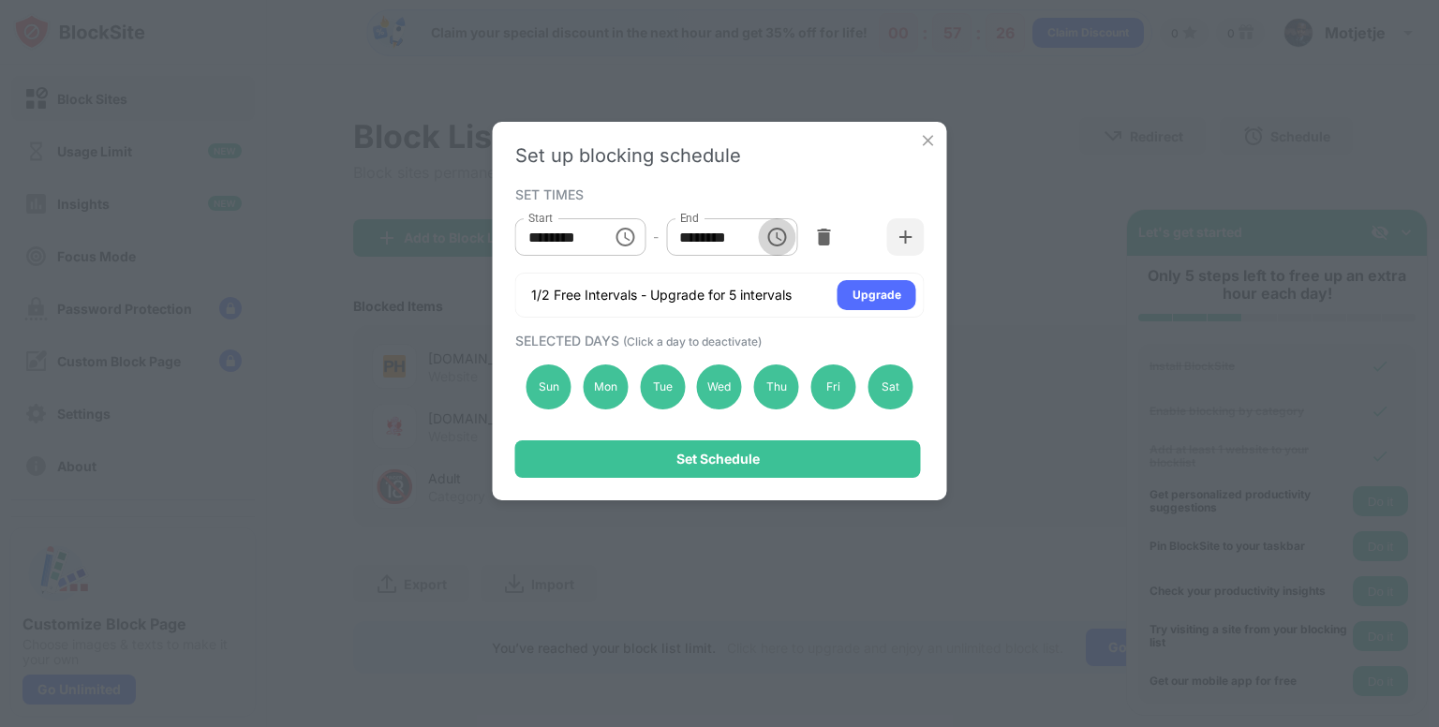
click at [778, 235] on icon "Choose time, selected time is 1:00 PM" at bounding box center [776, 237] width 22 height 22
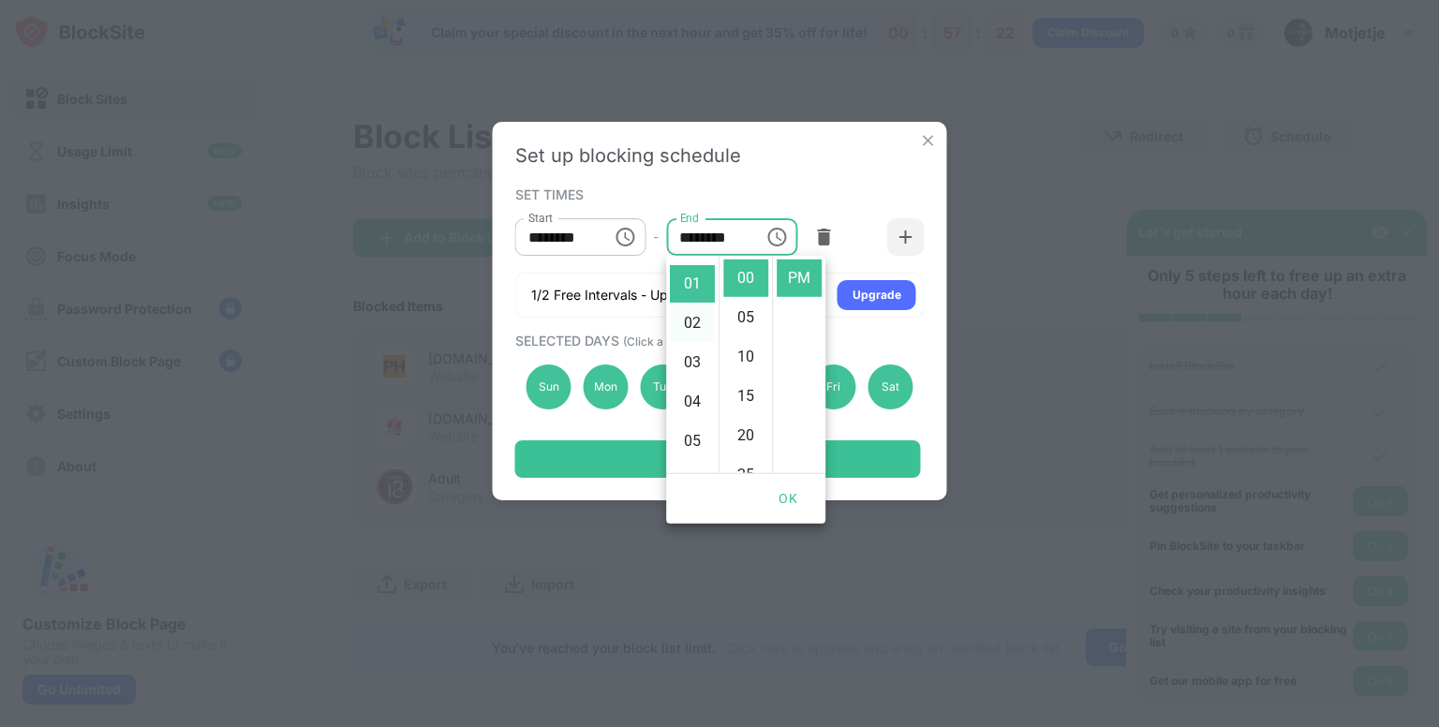
scroll to position [30, 0]
click at [782, 492] on button "OK" at bounding box center [788, 498] width 60 height 35
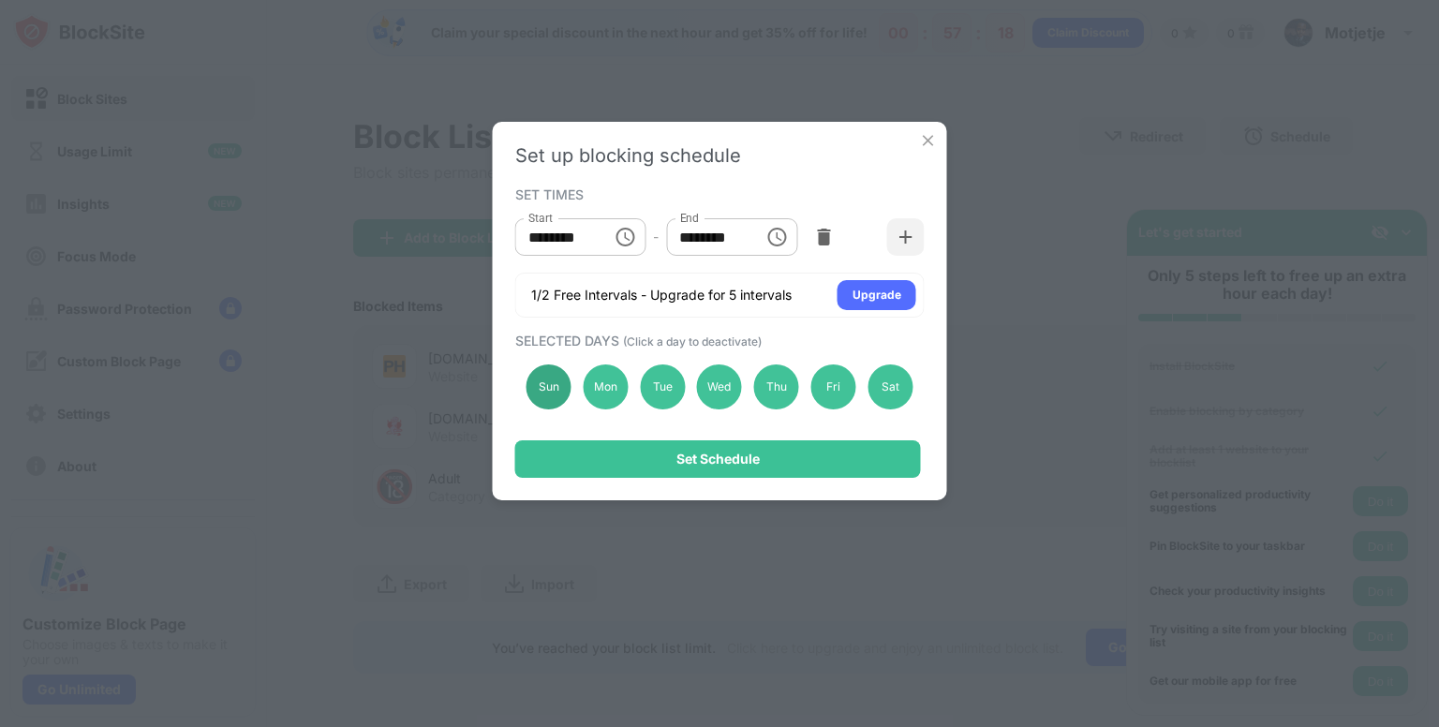
click at [554, 380] on div "Sun" at bounding box center [548, 386] width 45 height 45
click at [584, 384] on div "Mon" at bounding box center [605, 386] width 45 height 45
click at [596, 379] on div "Mon" at bounding box center [605, 386] width 45 height 45
click at [528, 374] on div "Sun Mon Tue Wed Thu Fri Sat" at bounding box center [719, 386] width 409 height 77
click at [538, 378] on div "Sun" at bounding box center [548, 386] width 45 height 45
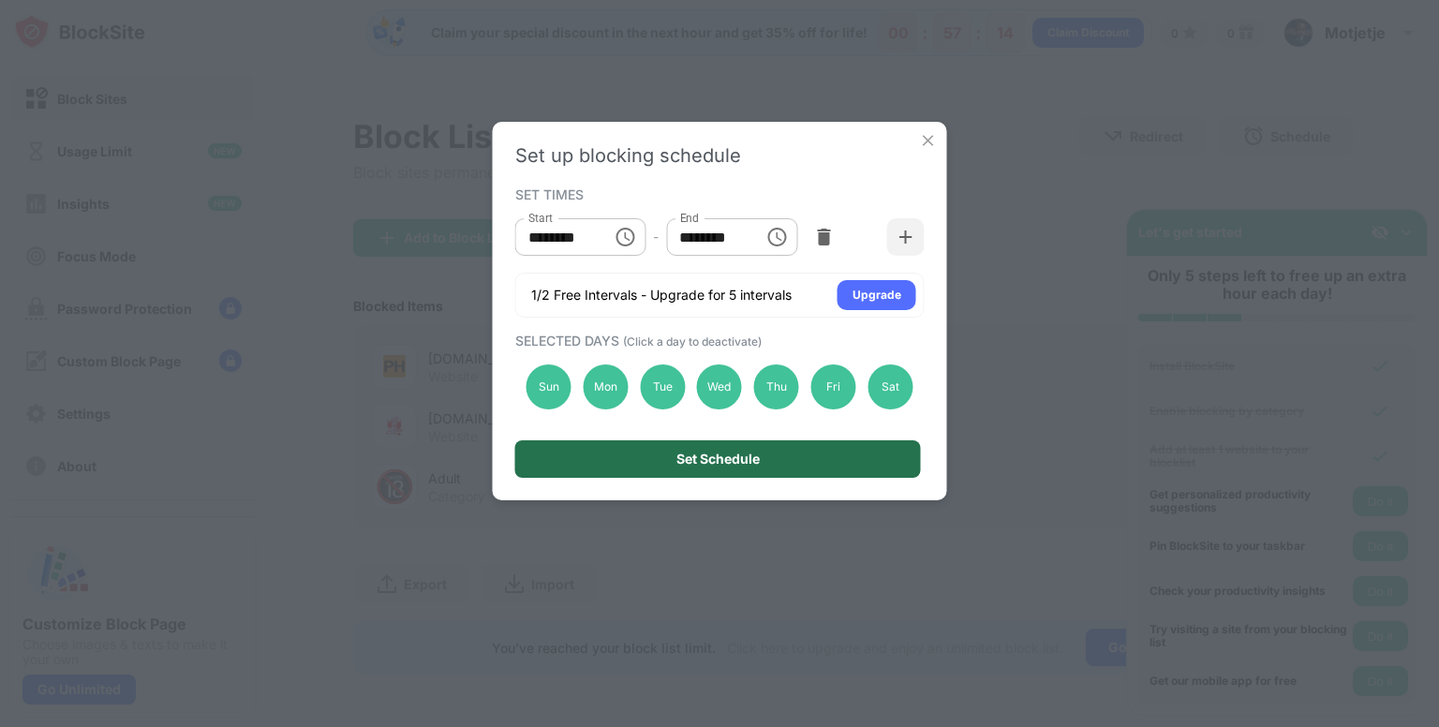
click at [599, 466] on div "Set Schedule" at bounding box center [718, 458] width 406 height 37
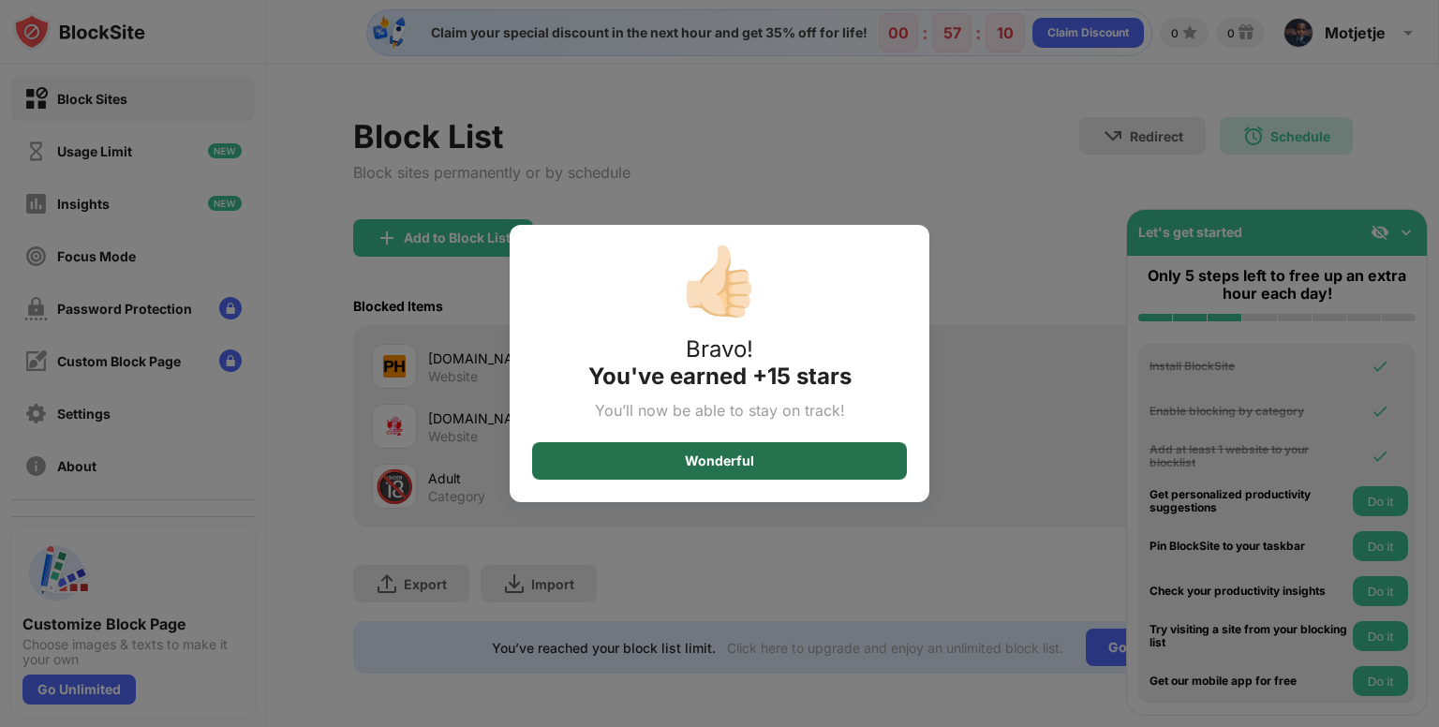
click at [757, 467] on div "Wonderful" at bounding box center [719, 460] width 375 height 37
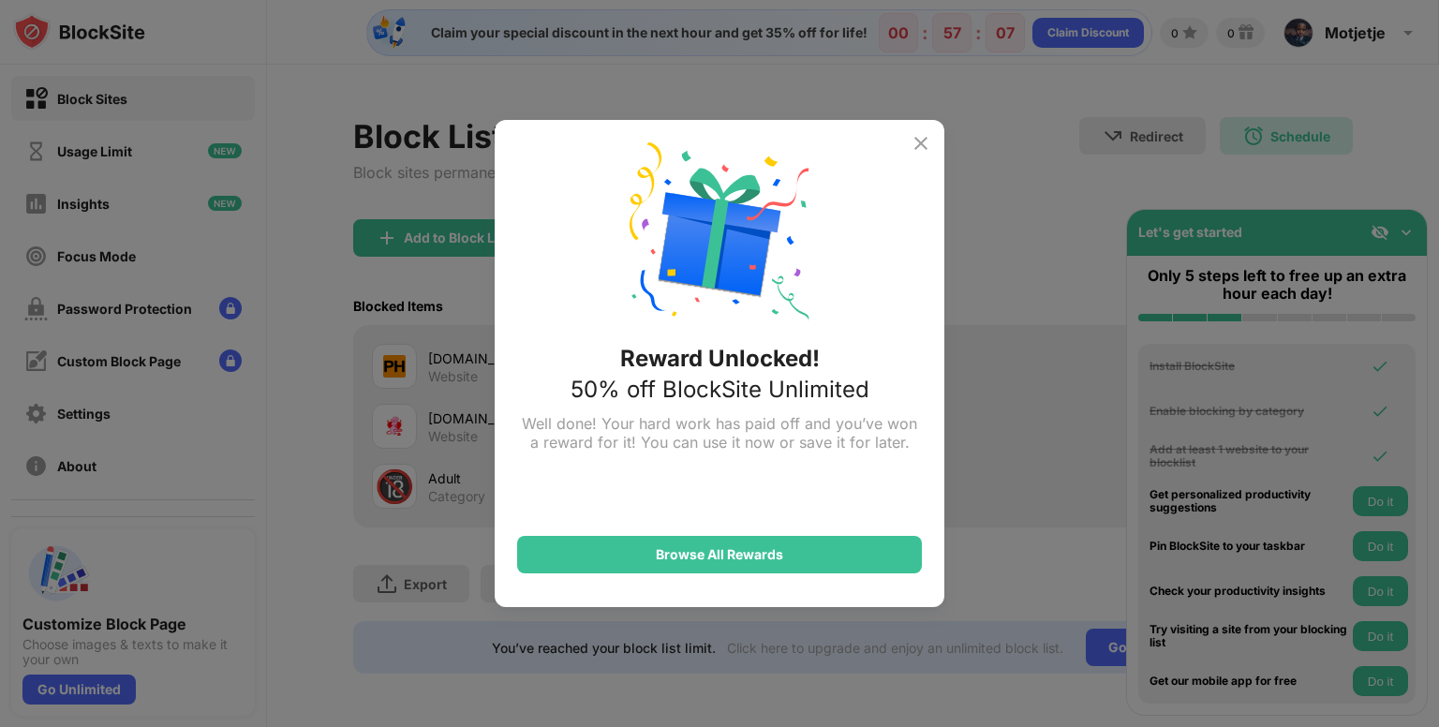
click at [917, 143] on img at bounding box center [920, 143] width 22 height 22
